Goal: Feedback & Contribution: Leave review/rating

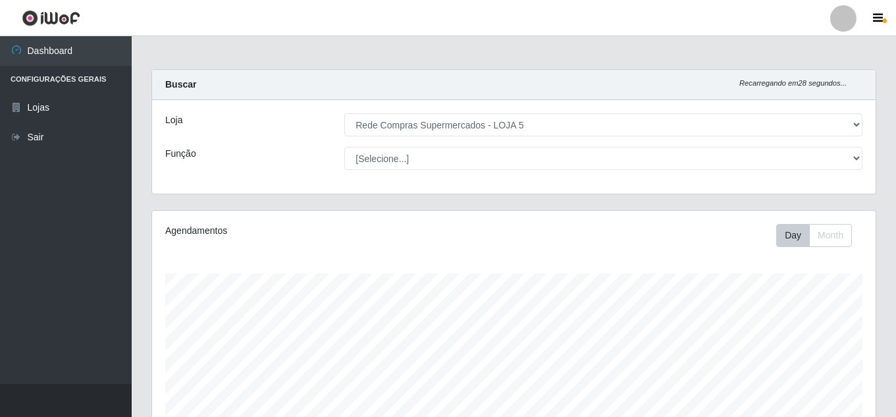
select select "397"
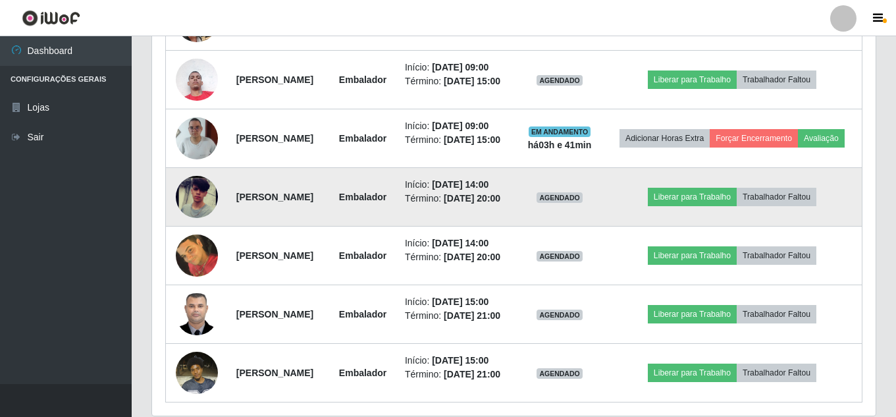
scroll to position [519, 0]
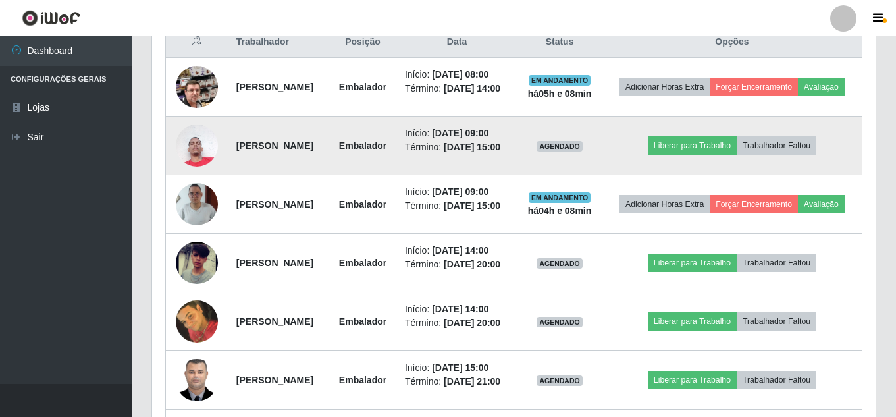
click at [209, 173] on img at bounding box center [197, 145] width 42 height 56
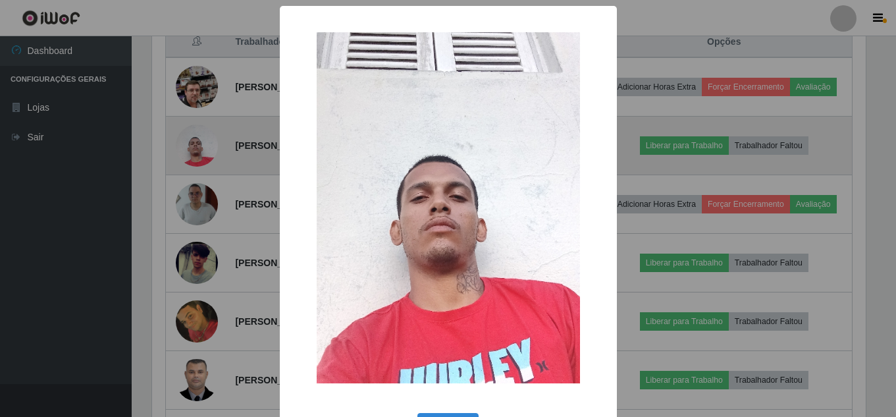
scroll to position [273, 717]
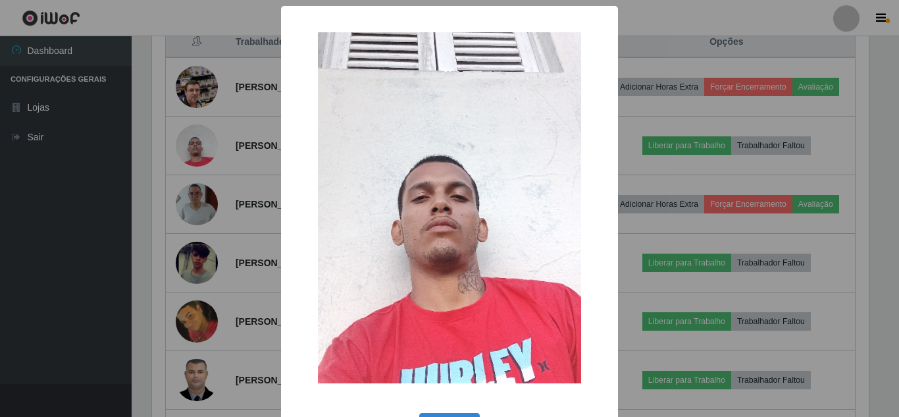
click at [209, 179] on div "× OK Cancel" at bounding box center [449, 208] width 899 height 417
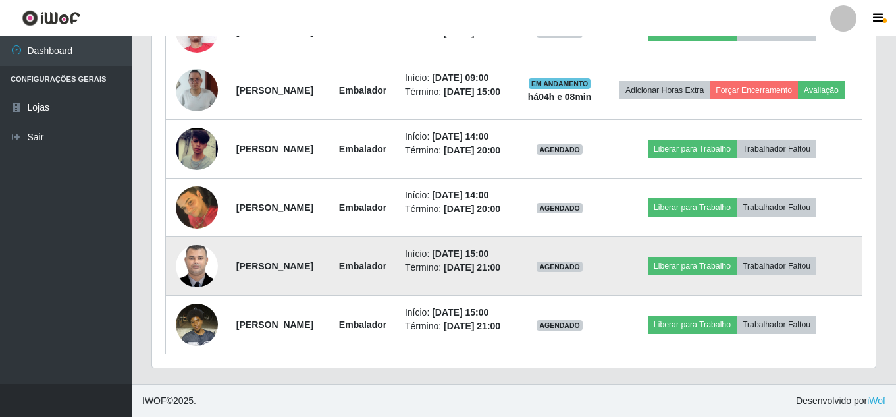
scroll to position [799, 0]
click at [203, 238] on img at bounding box center [197, 266] width 42 height 56
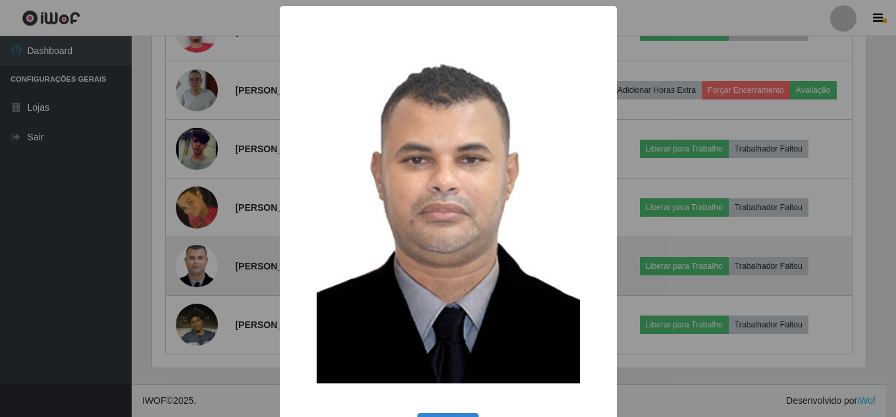
scroll to position [273, 717]
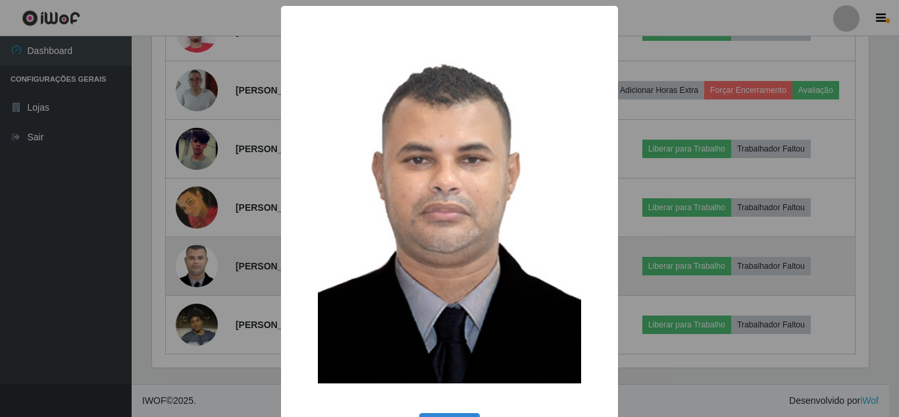
click at [203, 236] on div "× OK Cancel" at bounding box center [449, 208] width 899 height 417
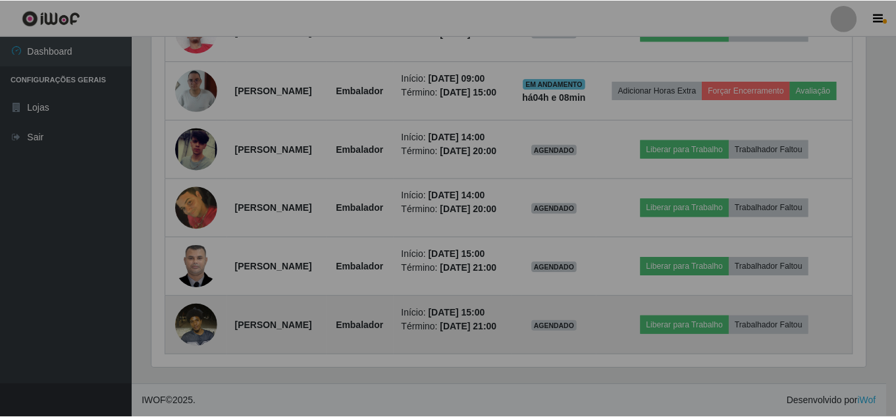
scroll to position [273, 723]
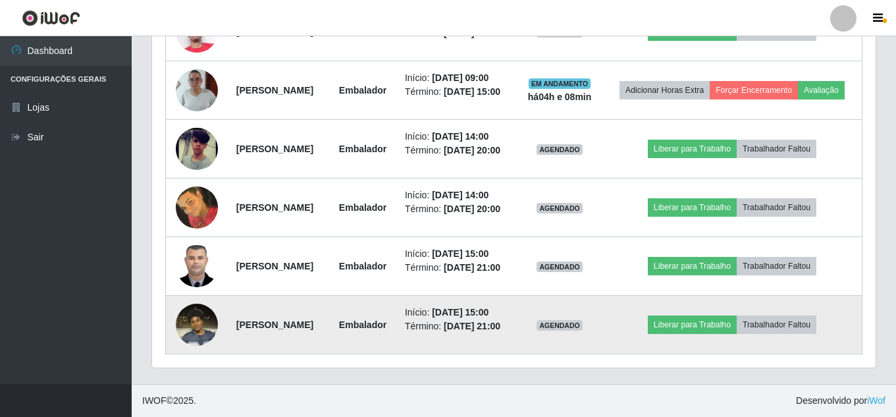
click at [211, 313] on img at bounding box center [197, 324] width 42 height 56
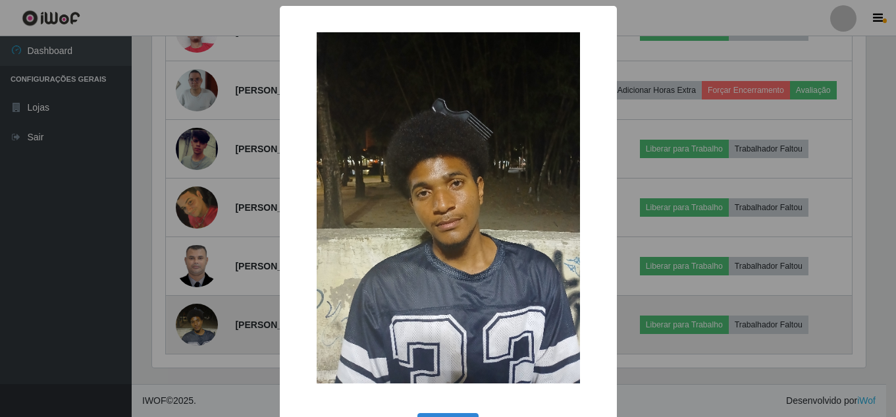
scroll to position [273, 717]
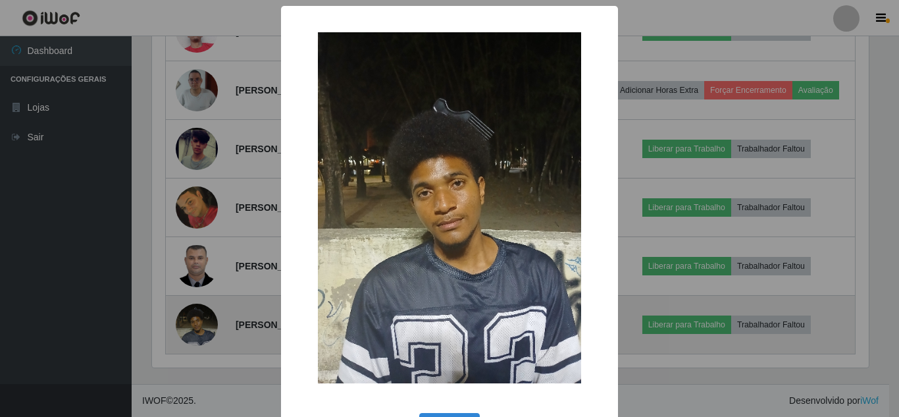
click at [211, 313] on div "× OK Cancel" at bounding box center [449, 208] width 899 height 417
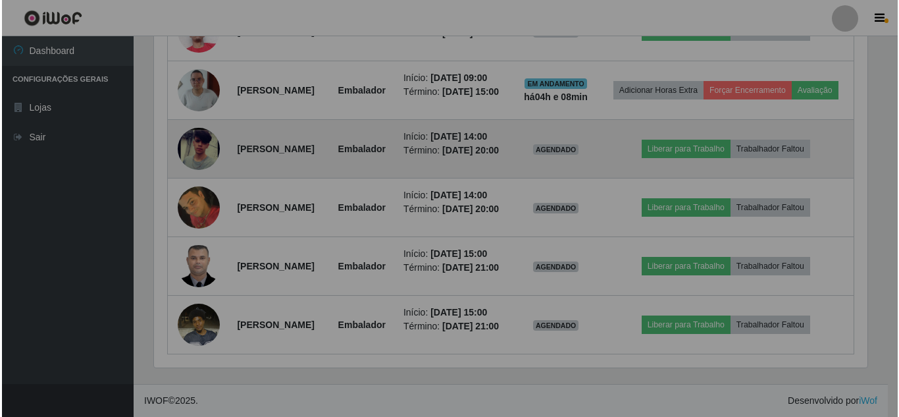
scroll to position [273, 723]
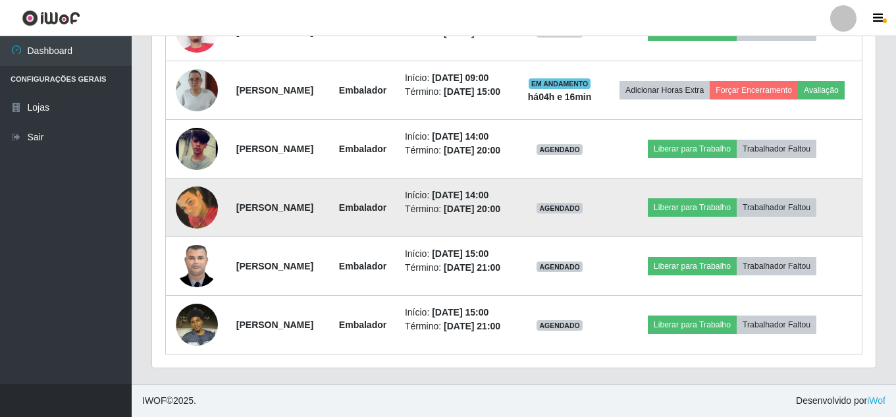
click at [192, 181] on img at bounding box center [197, 207] width 42 height 53
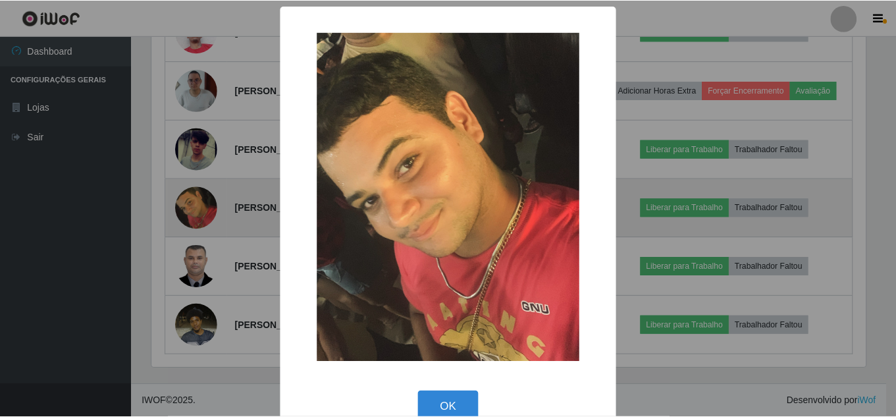
scroll to position [273, 717]
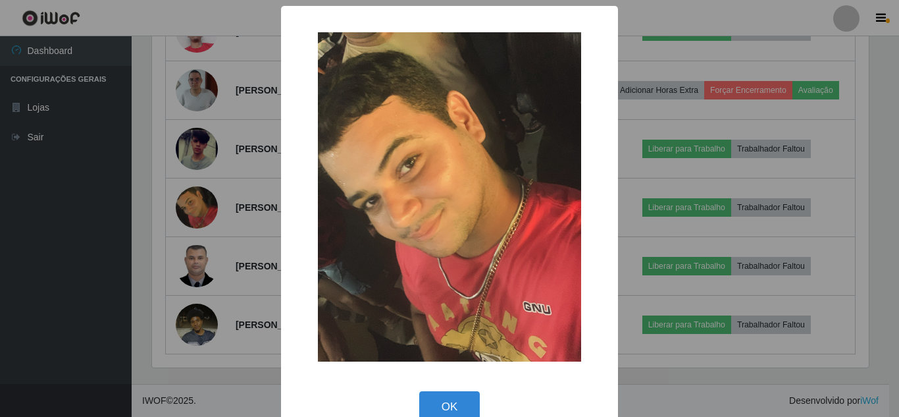
click at [187, 145] on div "× OK Cancel" at bounding box center [449, 208] width 899 height 417
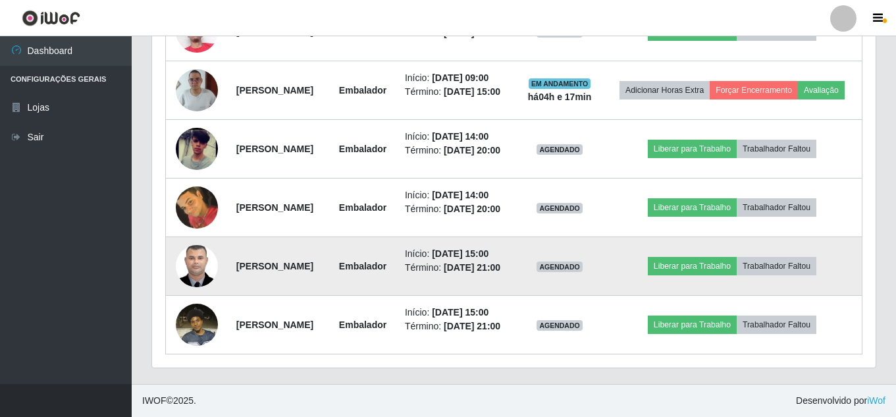
scroll to position [273, 723]
click at [186, 238] on img at bounding box center [197, 266] width 42 height 56
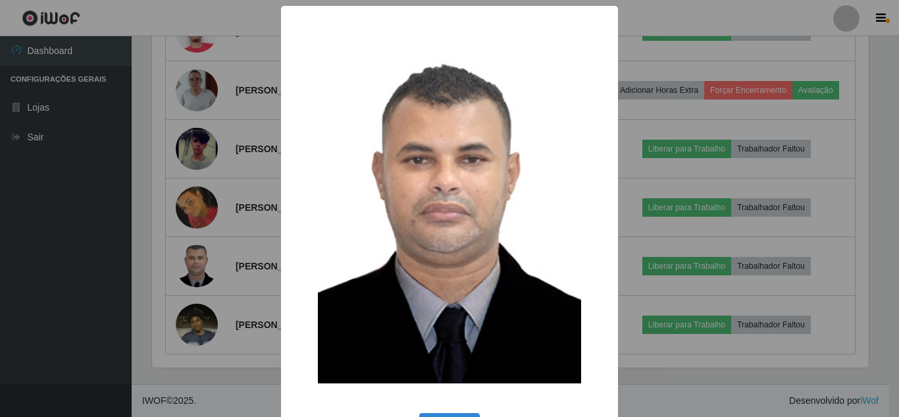
click at [186, 222] on div "× OK Cancel" at bounding box center [449, 208] width 899 height 417
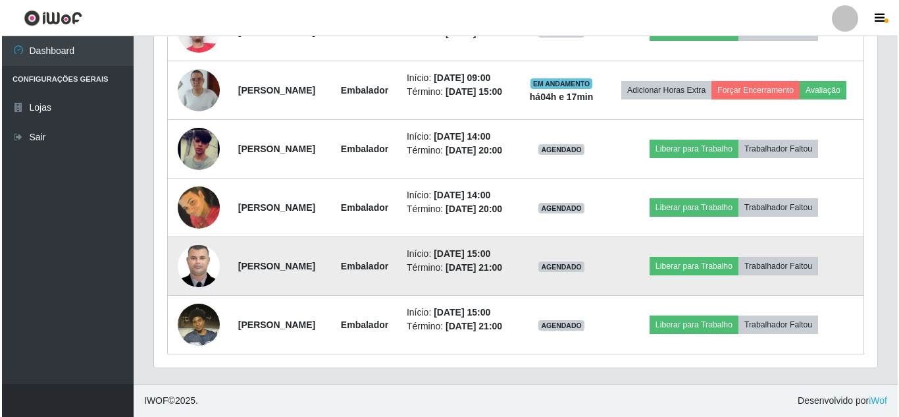
scroll to position [733, 0]
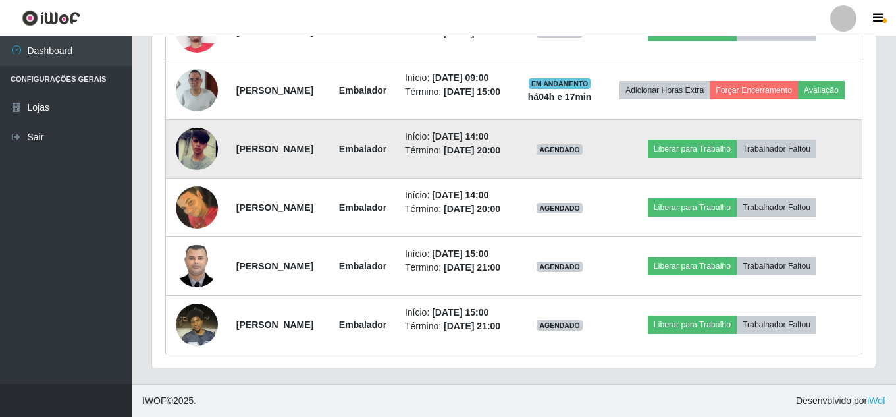
click at [195, 135] on img at bounding box center [197, 148] width 42 height 91
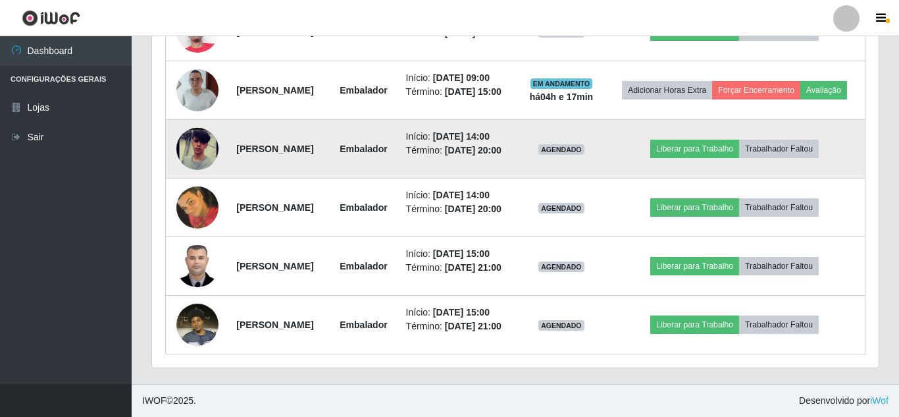
scroll to position [273, 717]
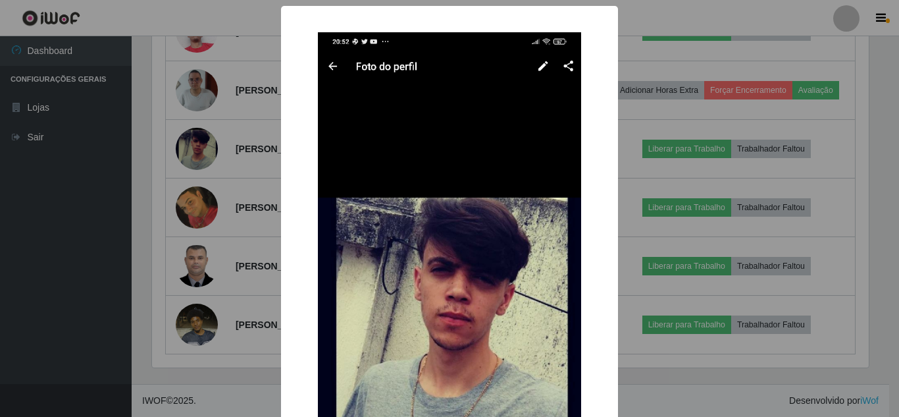
click at [203, 174] on div "× OK Cancel" at bounding box center [449, 208] width 899 height 417
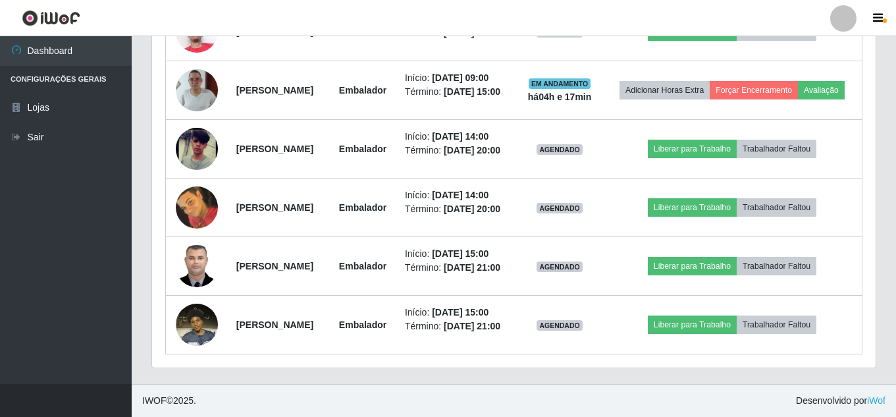
scroll to position [273, 723]
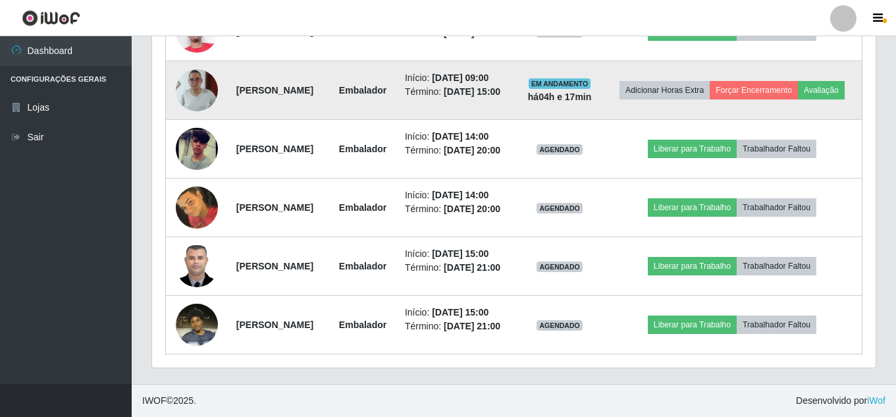
click at [197, 124] on img at bounding box center [197, 89] width 42 height 93
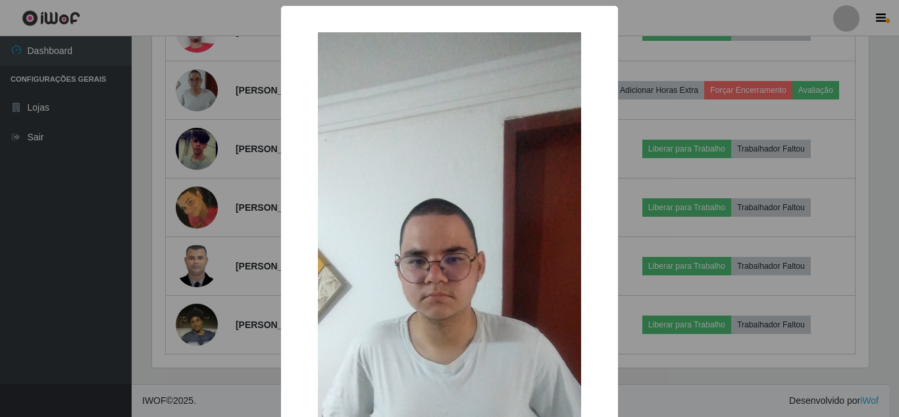
click at [210, 136] on div "× OK Cancel" at bounding box center [449, 208] width 899 height 417
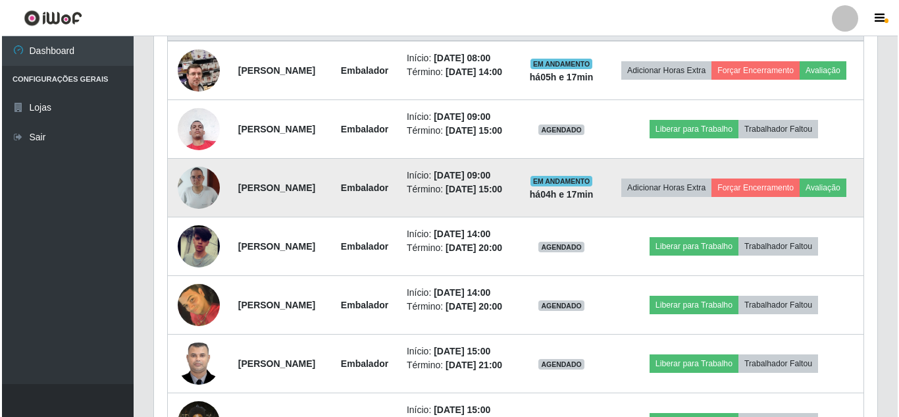
scroll to position [470, 0]
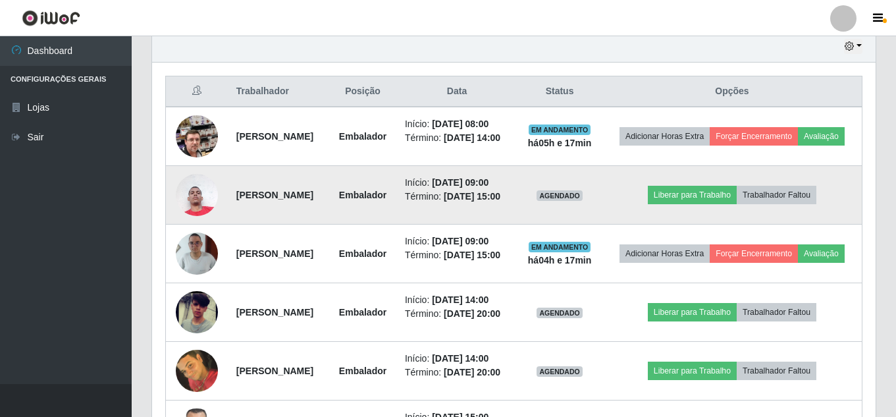
click at [189, 222] on img at bounding box center [197, 195] width 42 height 56
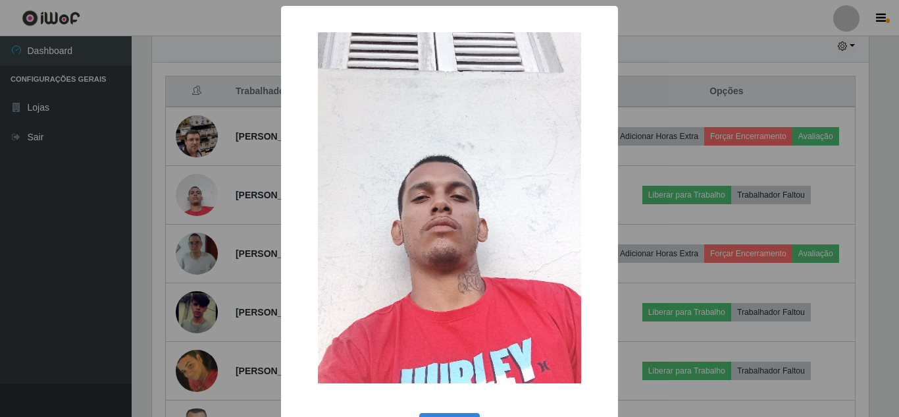
click at [240, 237] on div "× OK Cancel" at bounding box center [449, 208] width 899 height 417
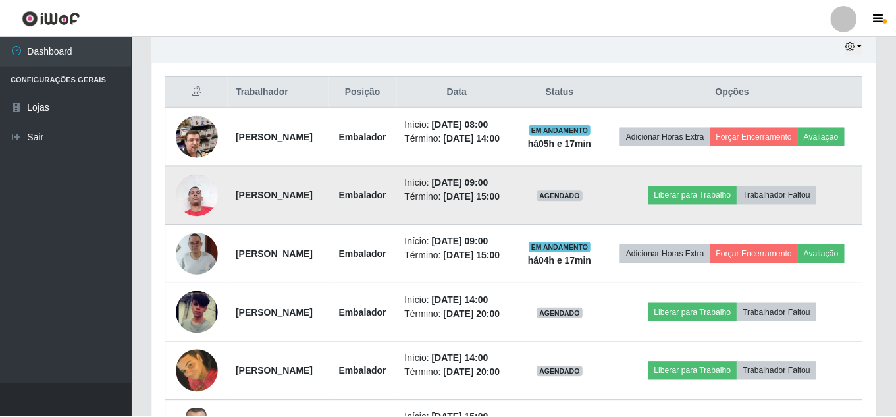
scroll to position [273, 723]
click at [785, 204] on button "Trabalhador Faltou" at bounding box center [776, 195] width 80 height 18
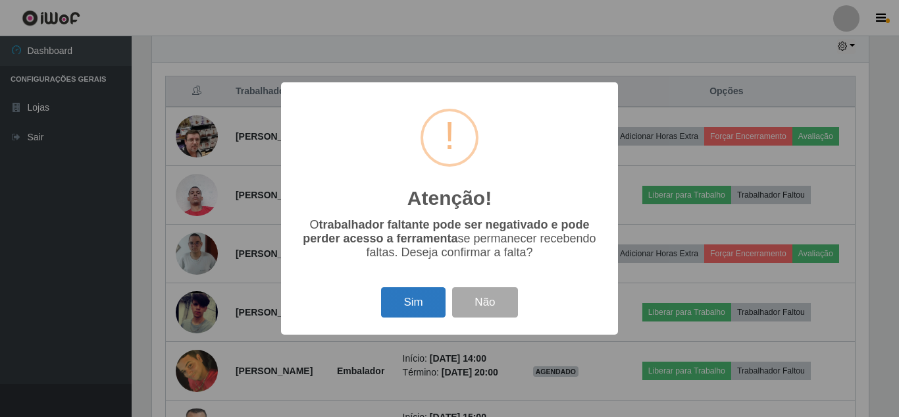
click at [398, 301] on button "Sim" at bounding box center [413, 302] width 64 height 31
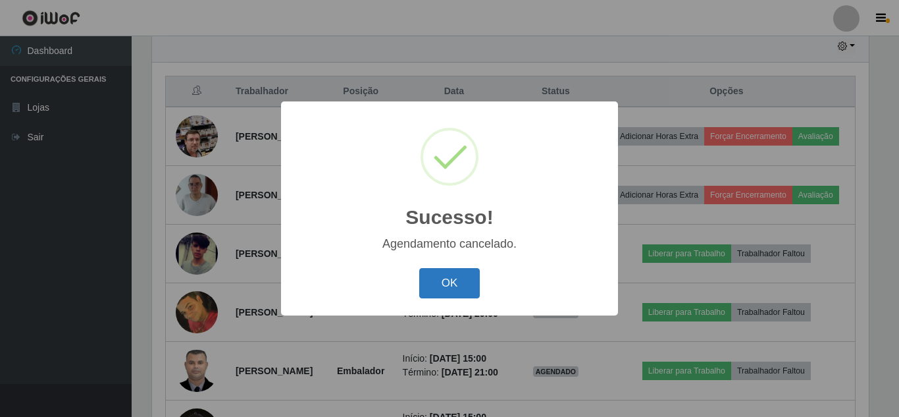
click at [422, 289] on button "OK" at bounding box center [449, 283] width 61 height 31
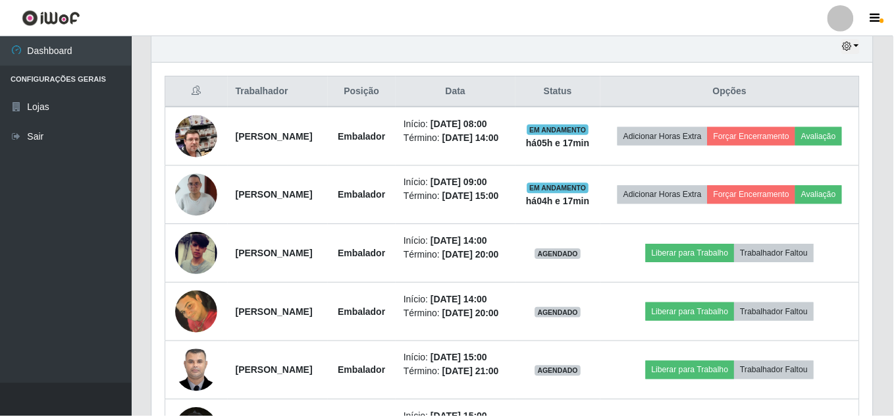
scroll to position [0, 0]
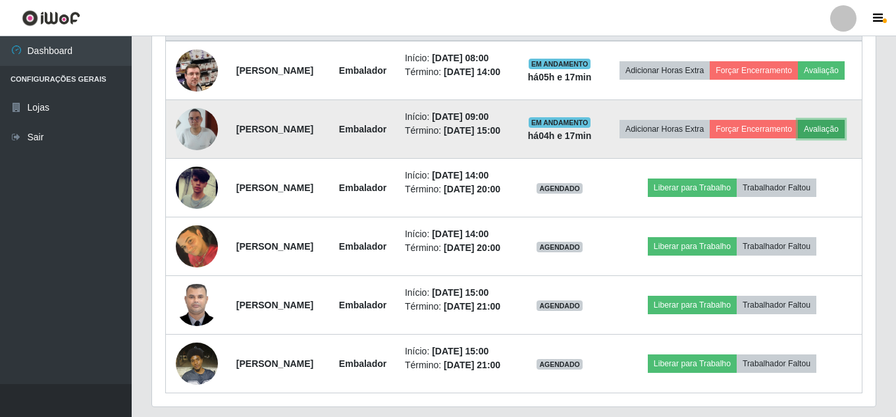
click at [798, 138] on button "Avaliação" at bounding box center [821, 129] width 47 height 18
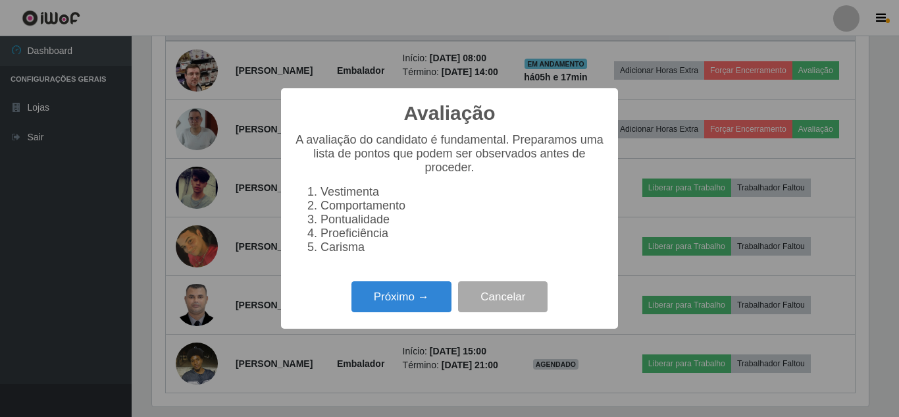
click at [351, 315] on div "Próximo → Cancelar" at bounding box center [449, 297] width 311 height 38
click at [365, 309] on button "Próximo →" at bounding box center [401, 296] width 100 height 31
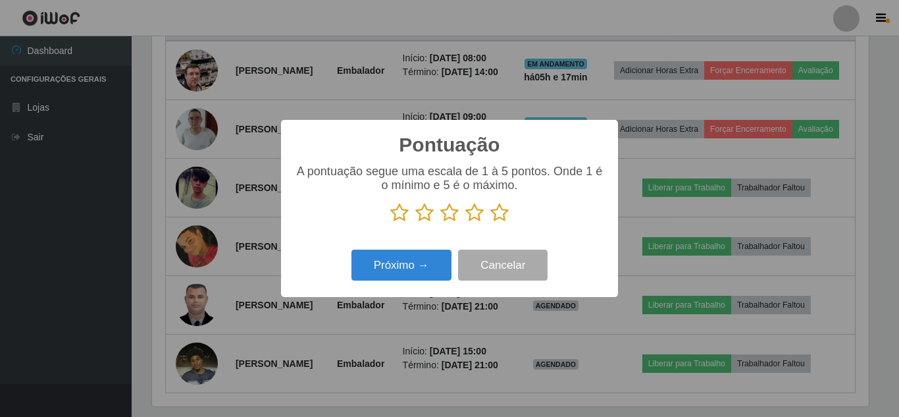
click at [502, 211] on icon at bounding box center [499, 213] width 18 height 20
click at [490, 222] on input "radio" at bounding box center [490, 222] width 0 height 0
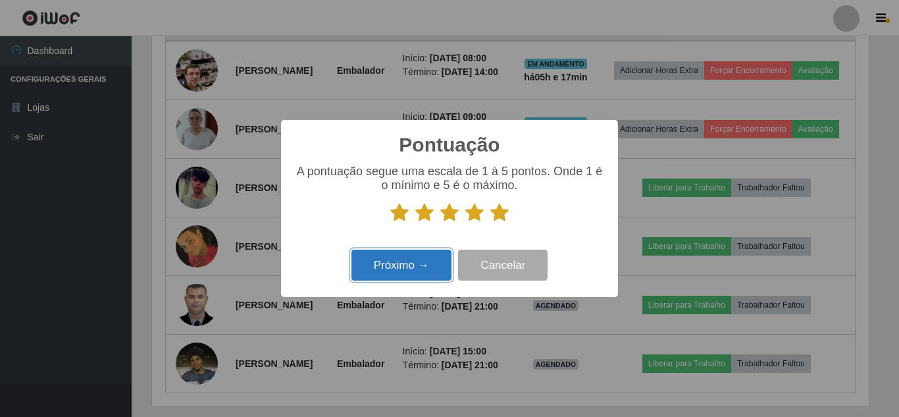
click at [422, 266] on button "Próximo →" at bounding box center [401, 264] width 100 height 31
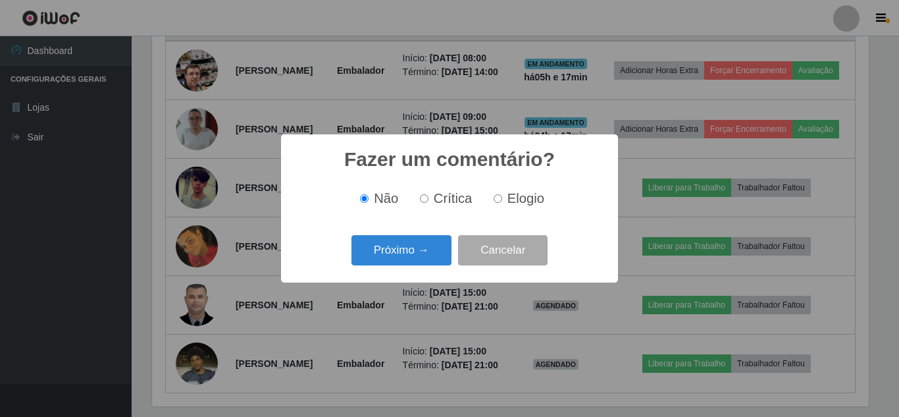
click at [492, 214] on div "Não Crítica Elogio" at bounding box center [449, 198] width 311 height 39
click at [498, 197] on input "Elogio" at bounding box center [498, 198] width 9 height 9
radio input "true"
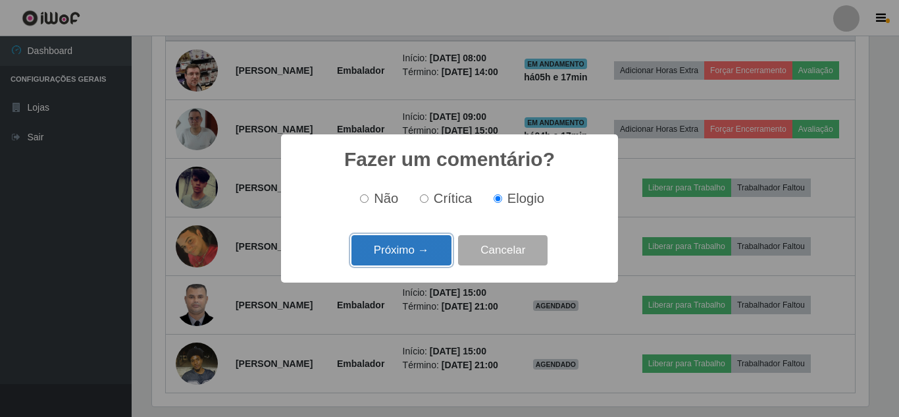
click at [412, 249] on button "Próximo →" at bounding box center [401, 250] width 100 height 31
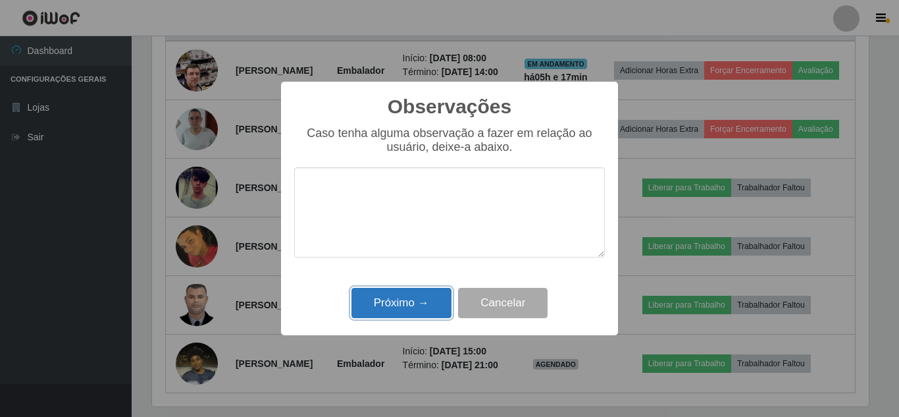
click at [414, 292] on button "Próximo →" at bounding box center [401, 303] width 100 height 31
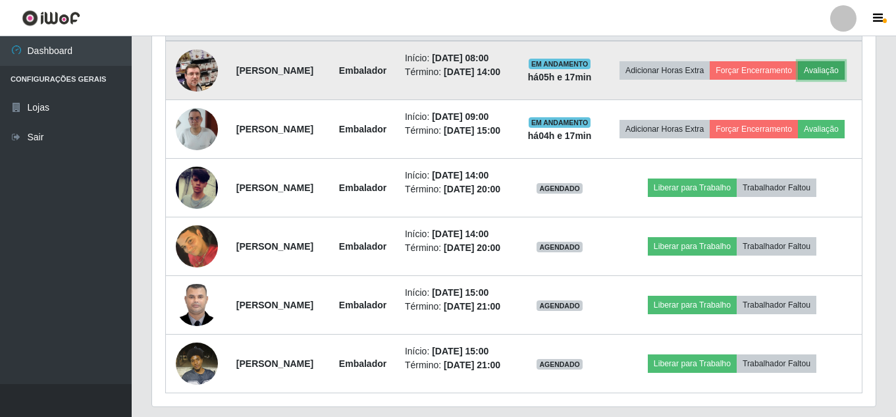
click at [798, 80] on button "Avaliação" at bounding box center [821, 70] width 47 height 18
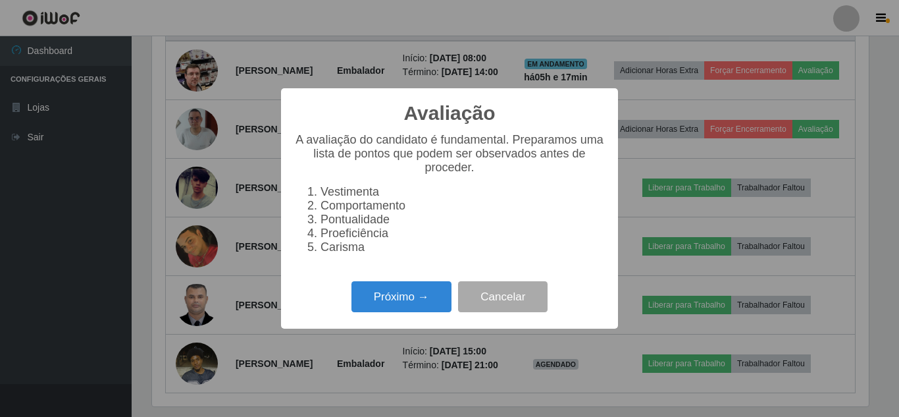
click at [373, 326] on div "Avaliação × A avaliação do candidato é fundamental. Preparamos uma lista de pon…" at bounding box center [449, 208] width 337 height 240
click at [390, 312] on button "Próximo →" at bounding box center [401, 296] width 100 height 31
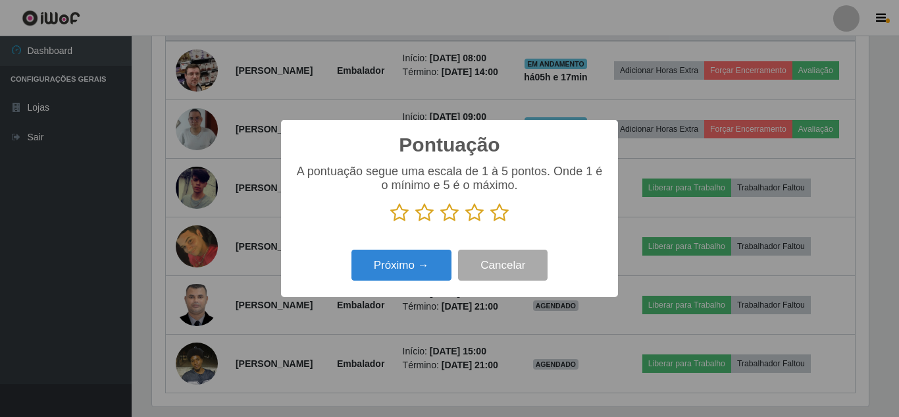
click at [489, 219] on p at bounding box center [449, 213] width 311 height 20
click at [492, 219] on icon at bounding box center [499, 213] width 18 height 20
click at [490, 222] on input "radio" at bounding box center [490, 222] width 0 height 0
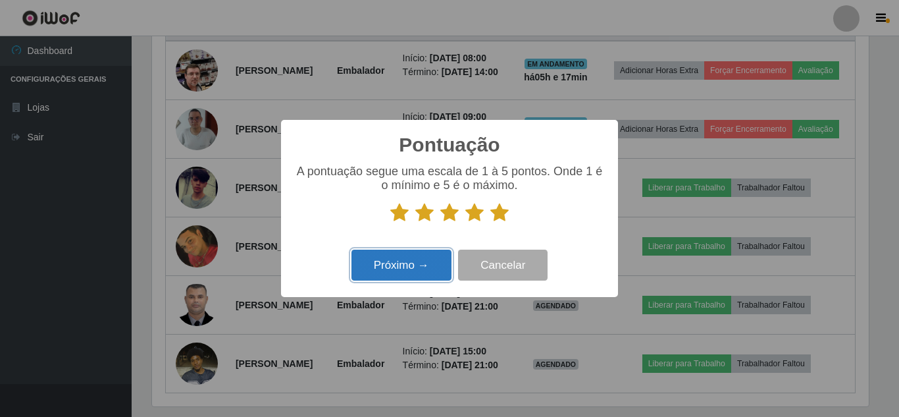
click at [413, 271] on button "Próximo →" at bounding box center [401, 264] width 100 height 31
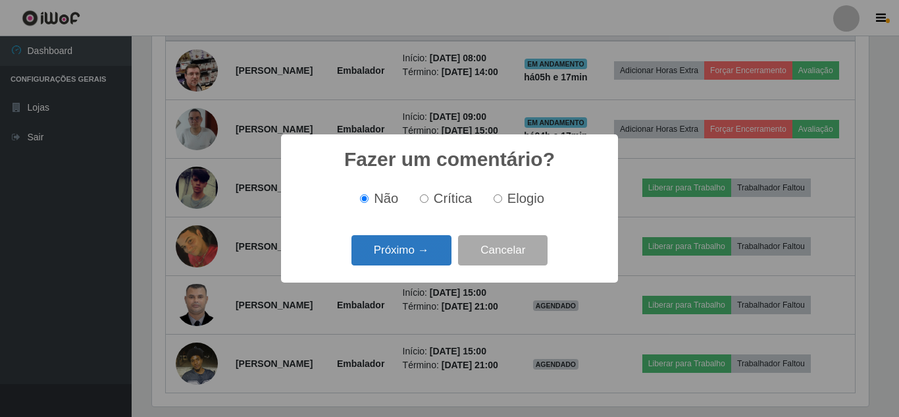
click at [415, 259] on button "Próximo →" at bounding box center [401, 250] width 100 height 31
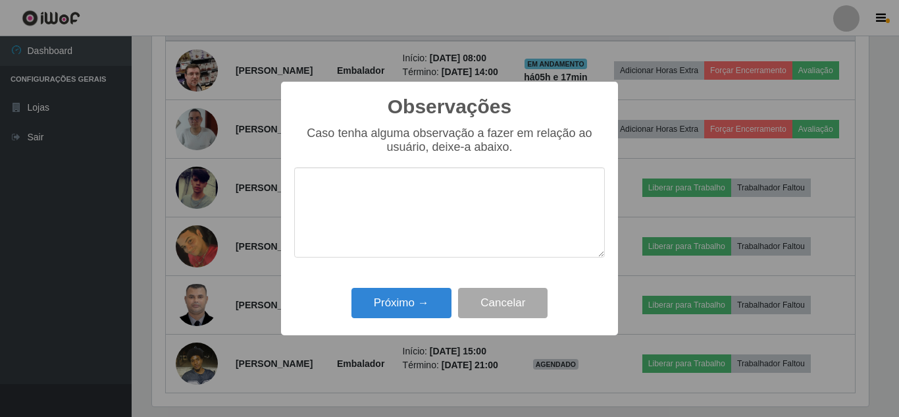
click at [412, 281] on div "Observações × Caso tenha alguma observação a fazer em relação ao usuário, deixe…" at bounding box center [449, 208] width 337 height 253
click at [412, 299] on button "Próximo →" at bounding box center [401, 303] width 100 height 31
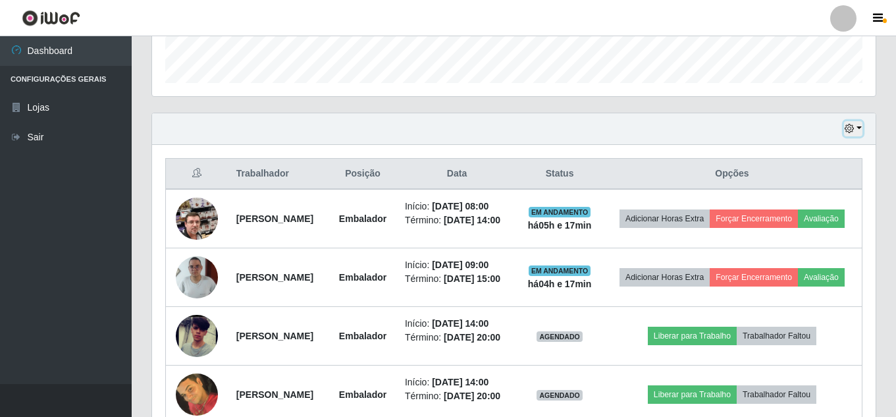
click at [850, 130] on icon "button" at bounding box center [848, 128] width 9 height 9
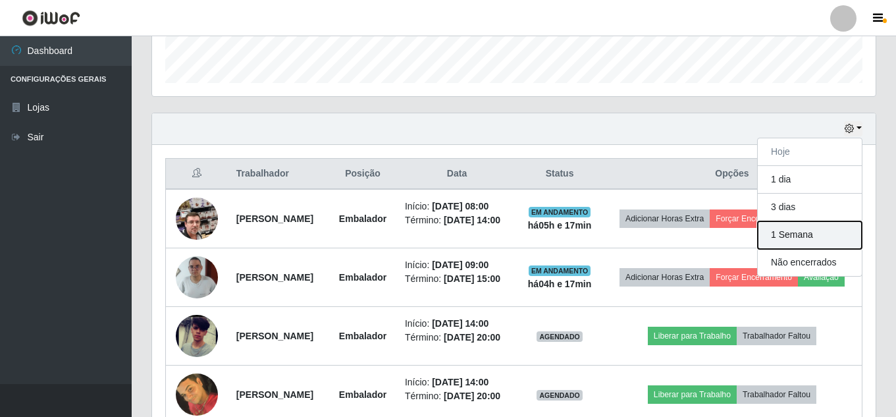
click at [788, 236] on button "1 Semana" at bounding box center [810, 235] width 104 height 28
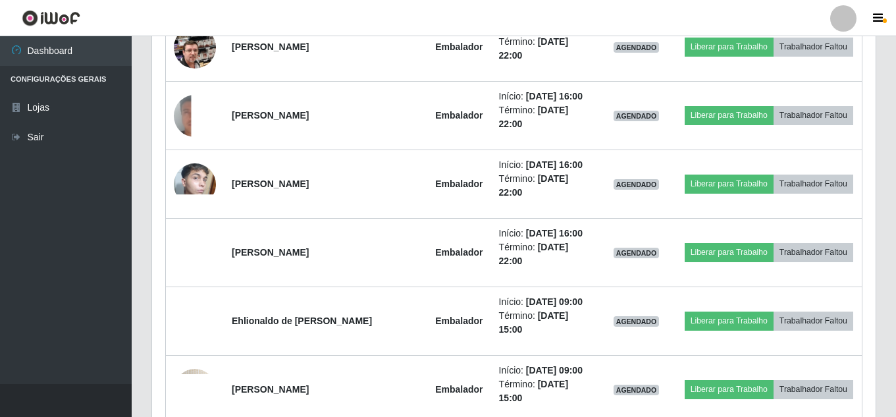
drag, startPoint x: 53, startPoint y: 280, endPoint x: 94, endPoint y: 261, distance: 45.6
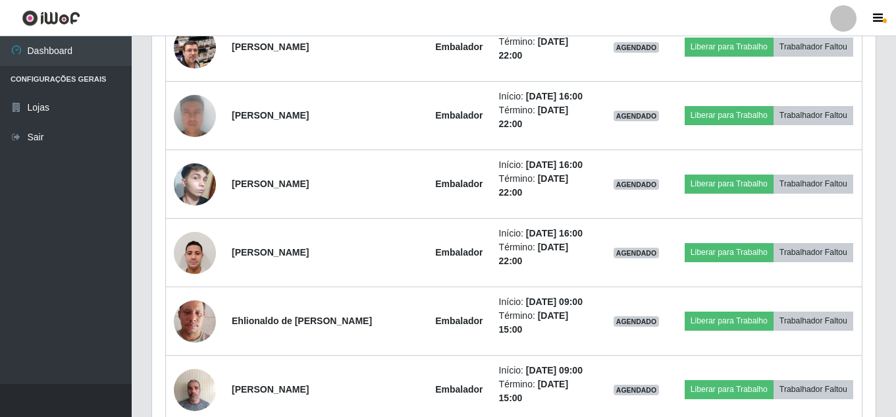
click at [53, 280] on ul "Dashboard Configurações Gerais Lojas Sair" at bounding box center [66, 210] width 132 height 348
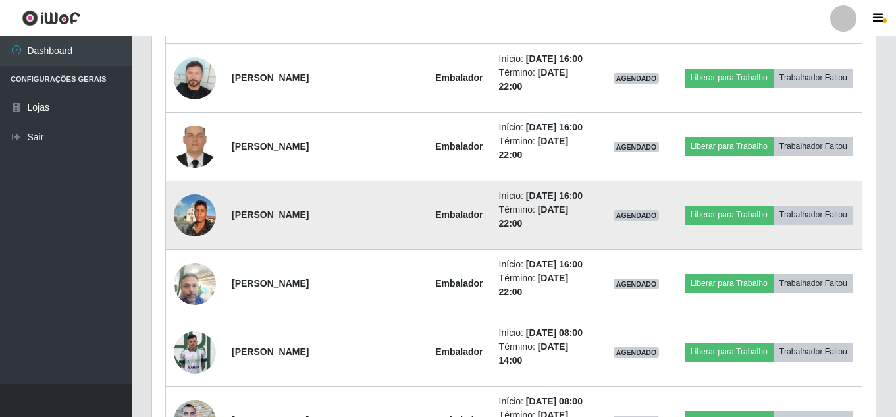
scroll to position [5324, 0]
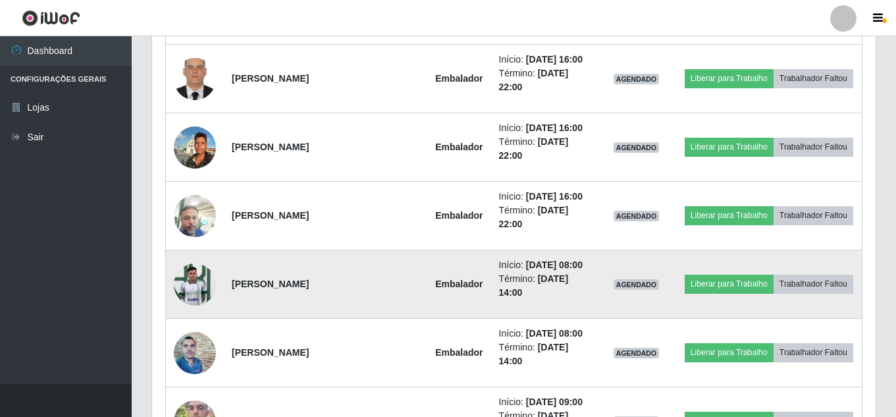
click at [183, 287] on img at bounding box center [195, 284] width 42 height 56
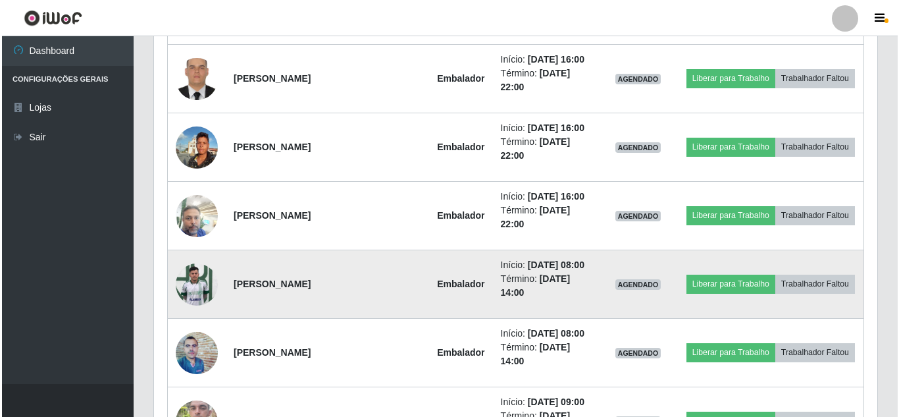
scroll to position [273, 717]
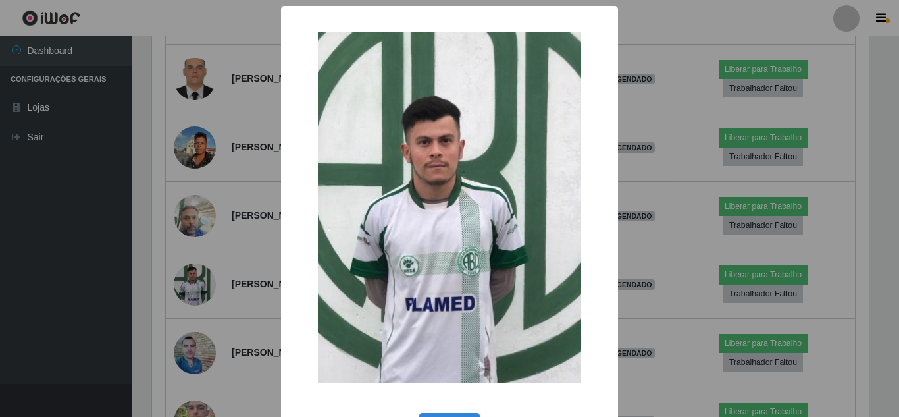
click at [204, 286] on div "× OK Cancel" at bounding box center [449, 208] width 899 height 417
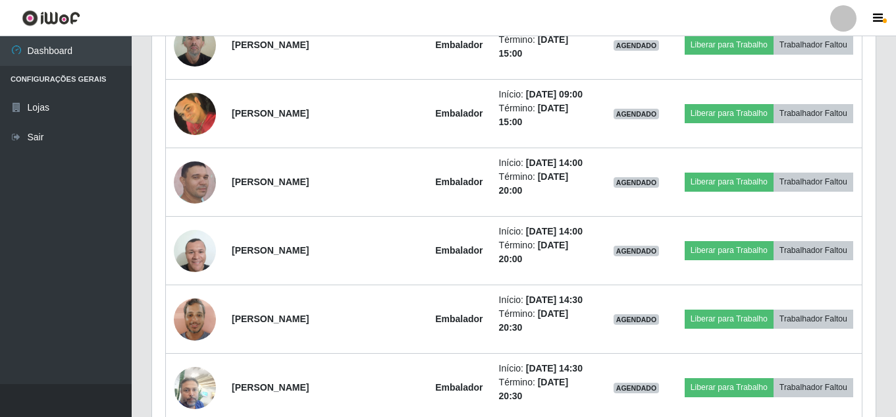
scroll to position [5904, 0]
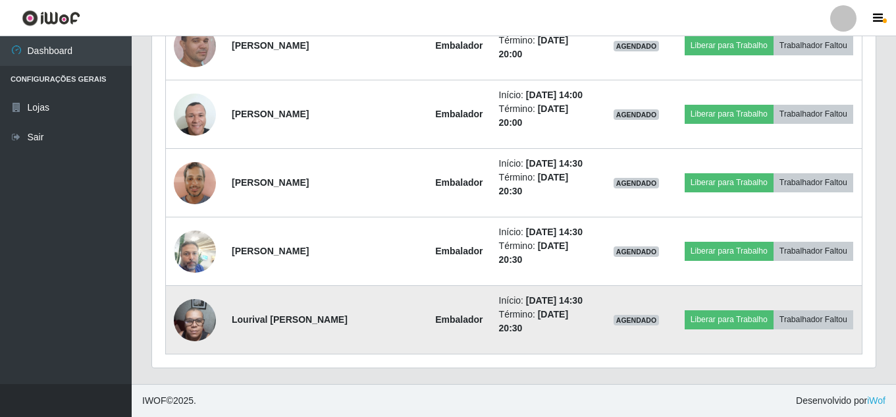
click at [192, 319] on img at bounding box center [195, 320] width 42 height 56
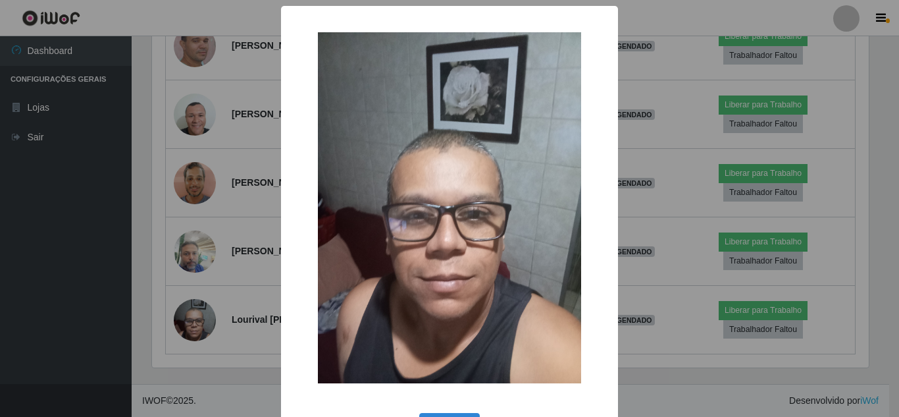
click at [192, 313] on div "× OK Cancel" at bounding box center [449, 208] width 899 height 417
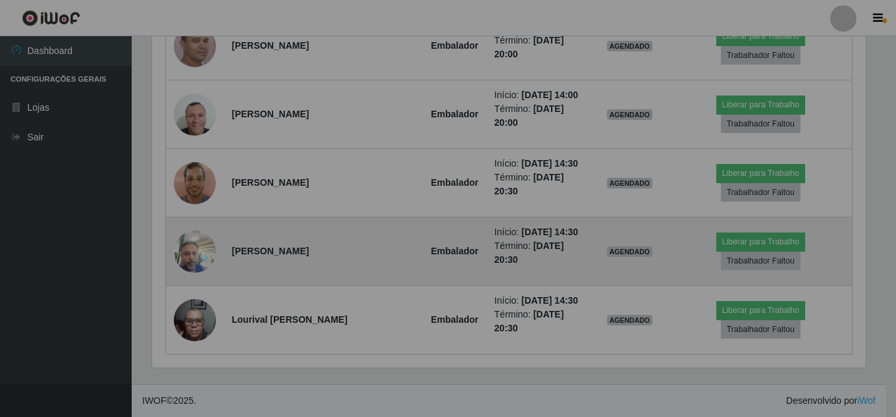
scroll to position [273, 723]
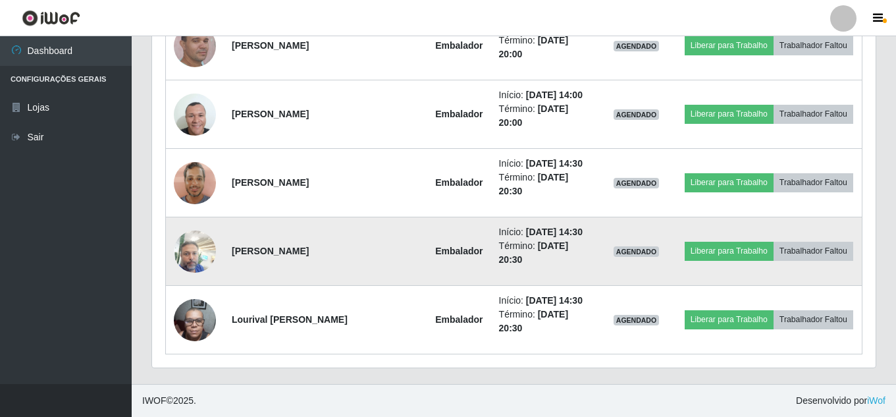
click at [192, 236] on img at bounding box center [195, 251] width 42 height 56
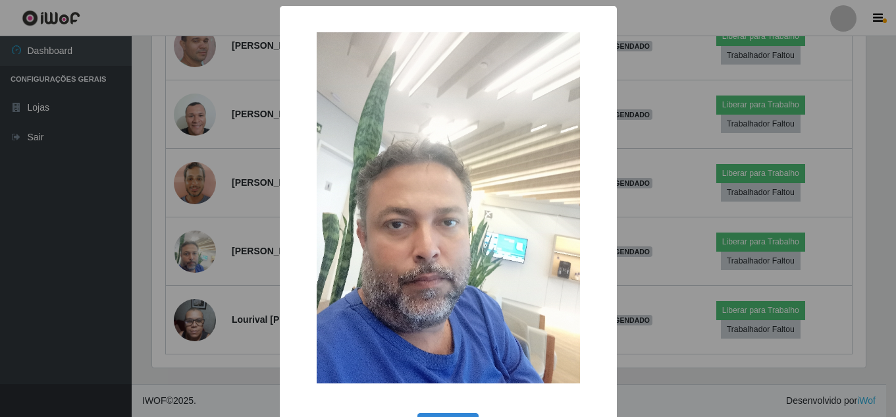
scroll to position [273, 717]
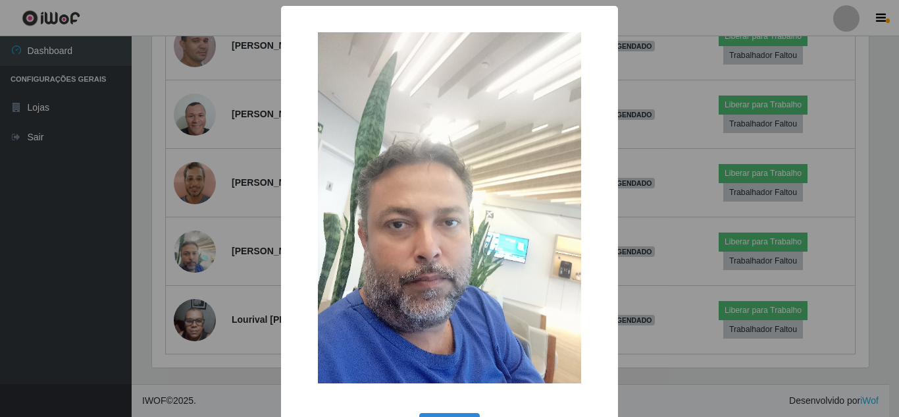
click at [193, 171] on div "× OK Cancel" at bounding box center [449, 208] width 899 height 417
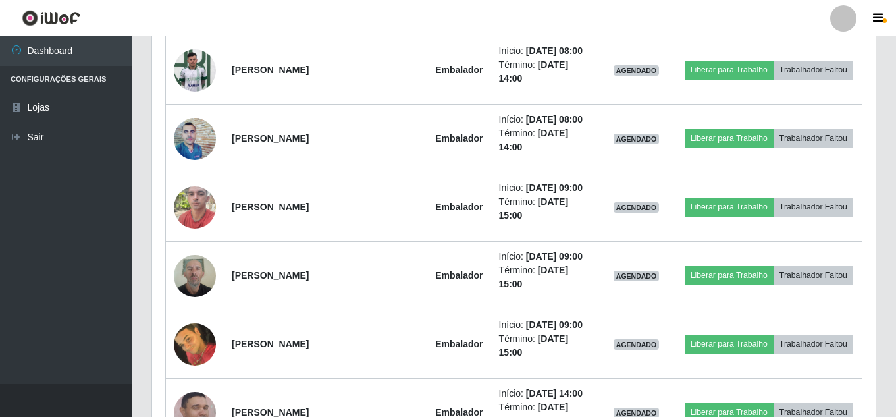
scroll to position [5904, 0]
